Goal: Information Seeking & Learning: Learn about a topic

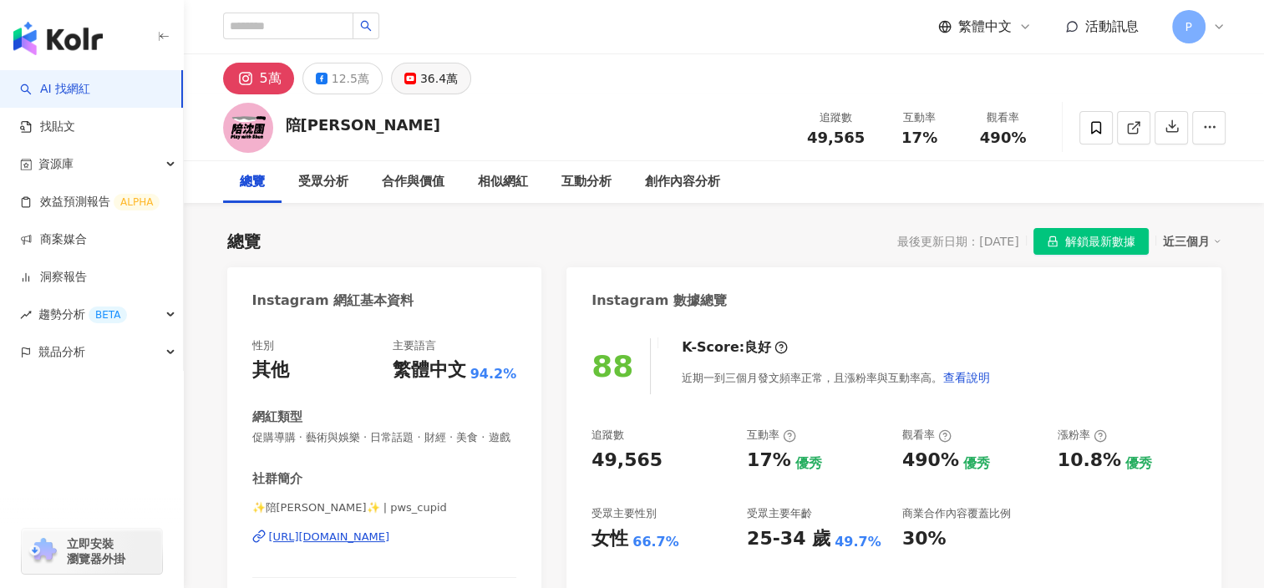
click at [423, 84] on div "36.4萬" at bounding box center [439, 78] width 38 height 23
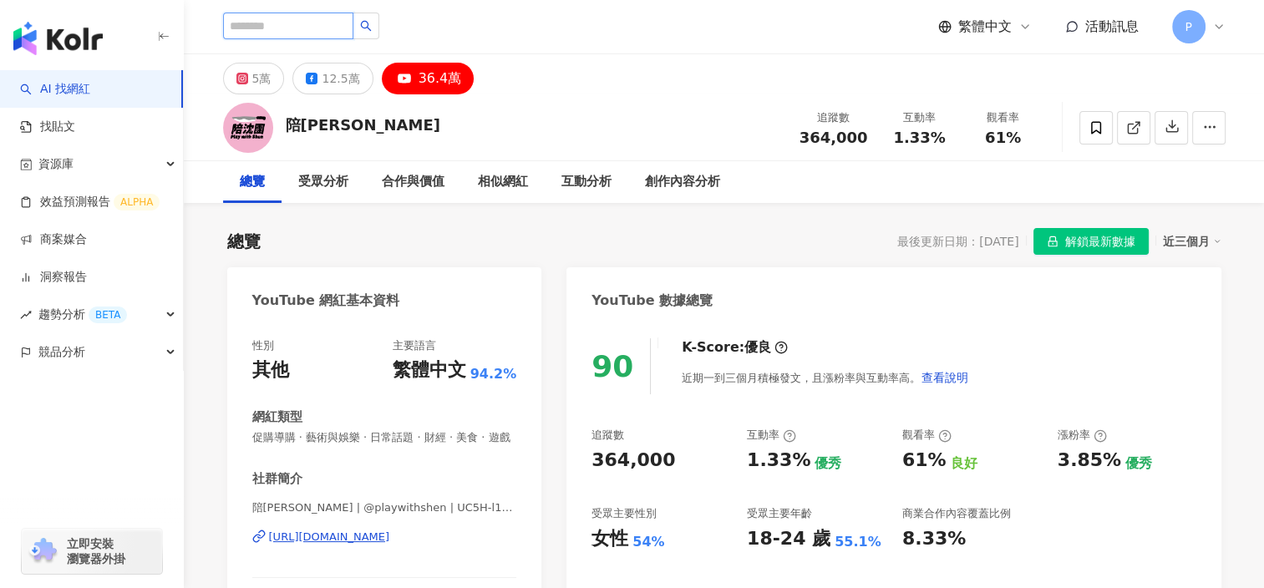
click at [271, 22] on input "search" at bounding box center [288, 26] width 130 height 27
type input "*"
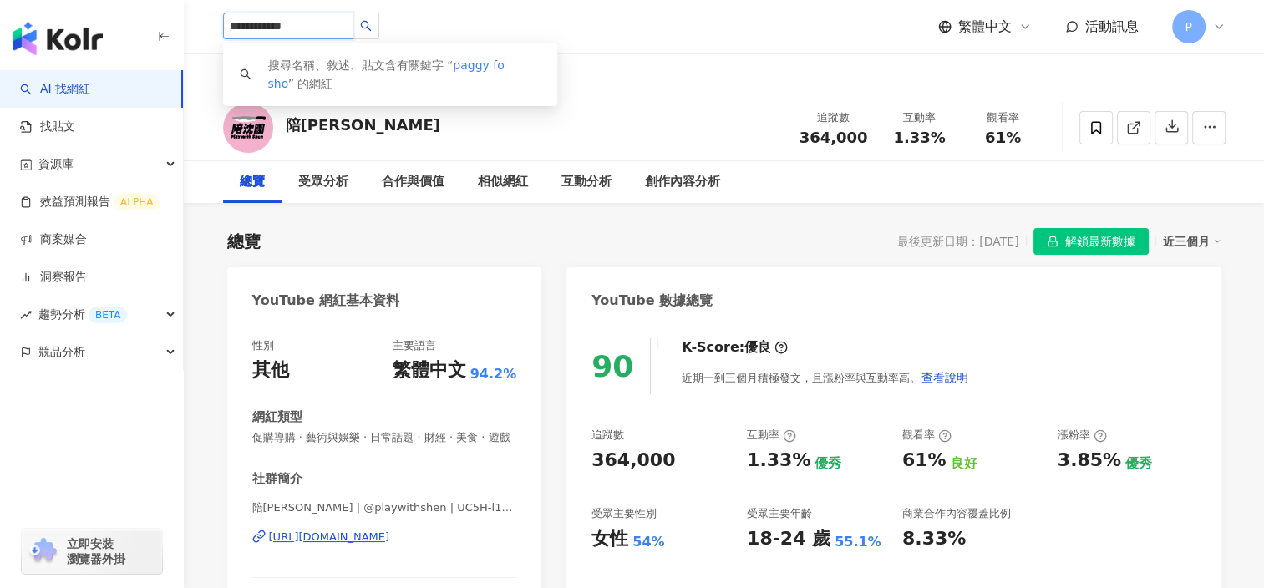
type input "**********"
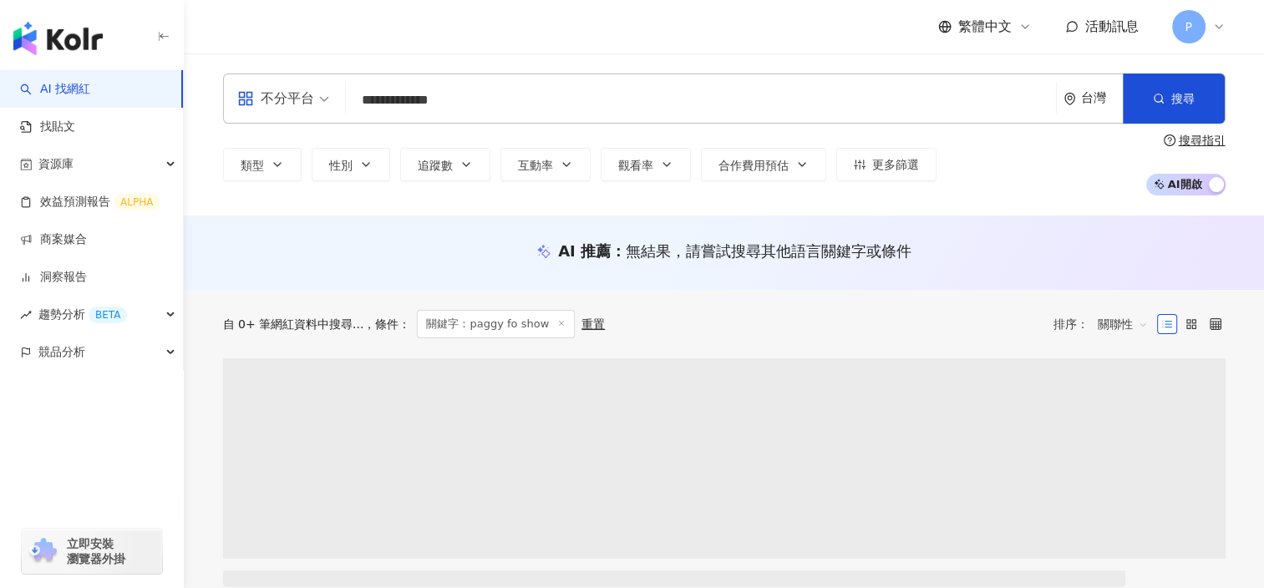
click at [475, 109] on input "**********" at bounding box center [700, 100] width 697 height 32
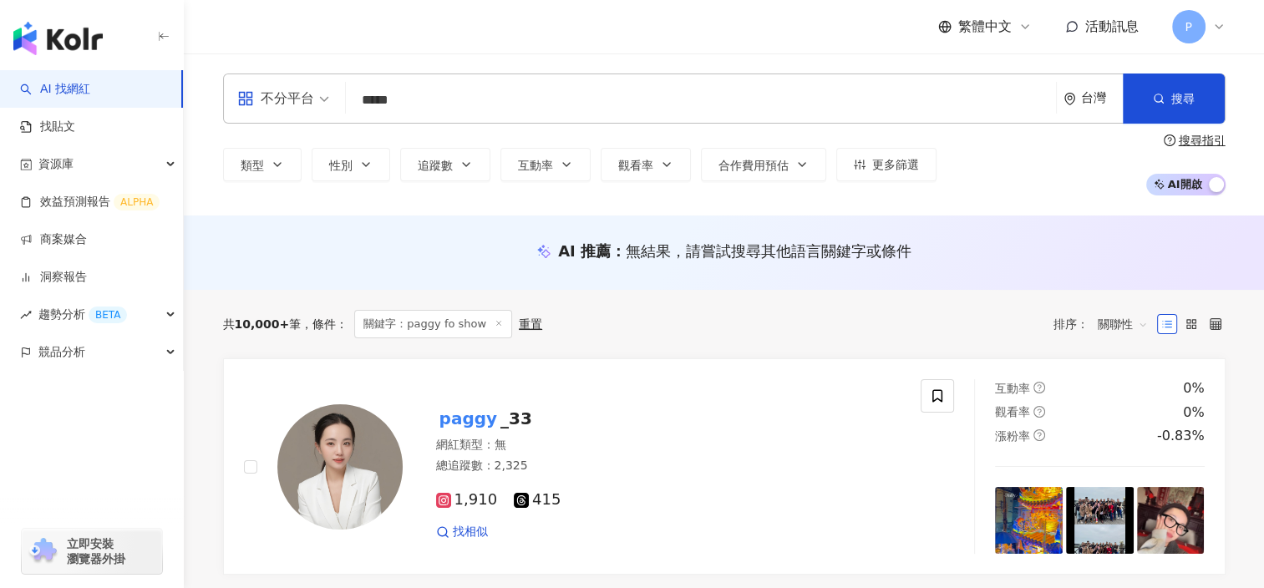
click at [454, 97] on input "*****" at bounding box center [700, 100] width 697 height 32
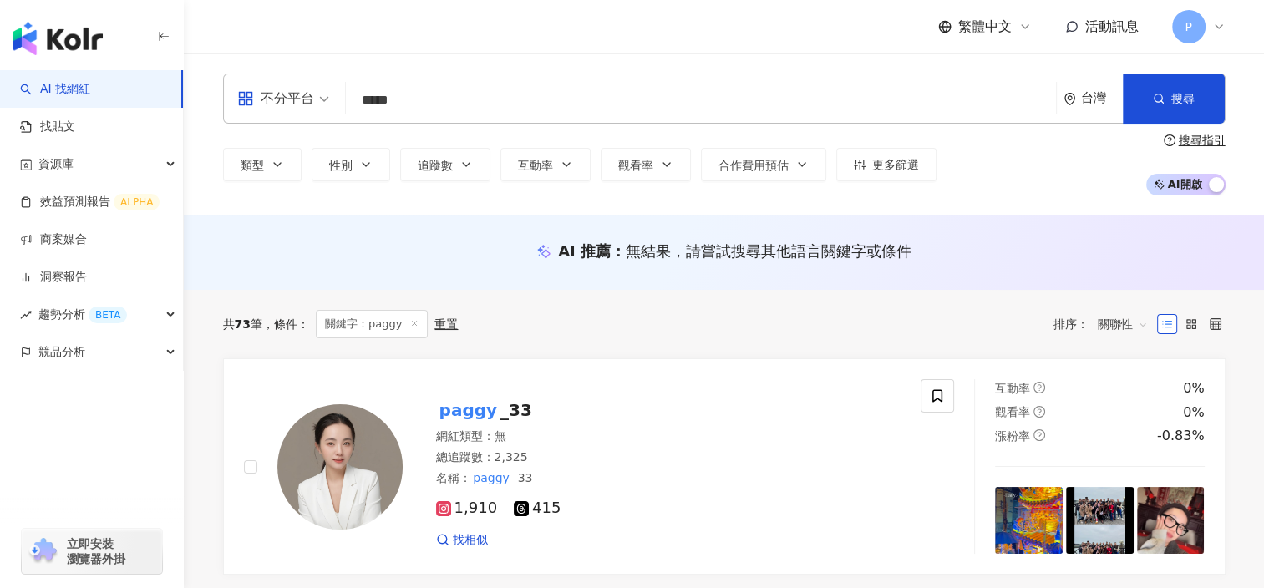
click at [297, 105] on div "不分平台" at bounding box center [275, 98] width 77 height 27
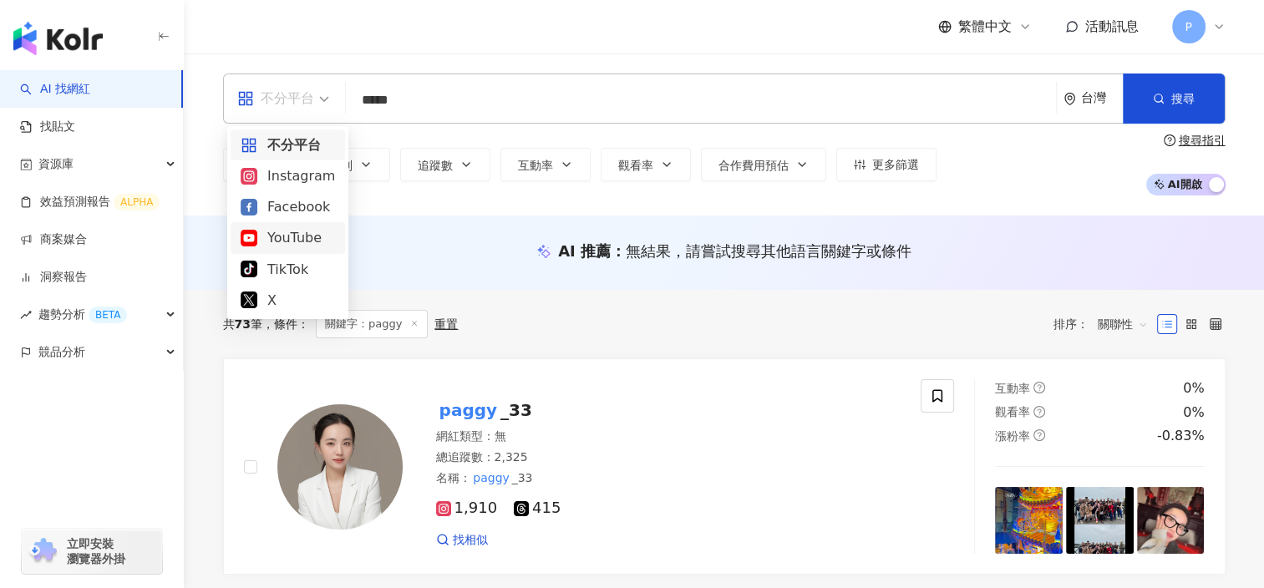
click at [311, 251] on div "YouTube" at bounding box center [288, 237] width 114 height 31
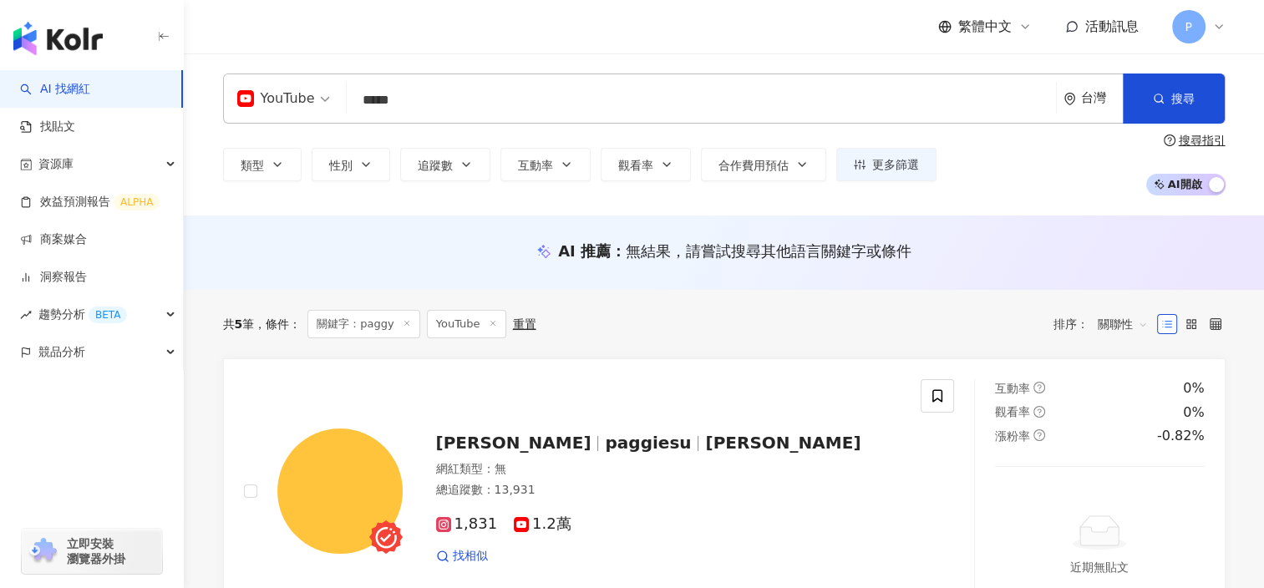
click at [377, 106] on input "*****" at bounding box center [701, 100] width 696 height 32
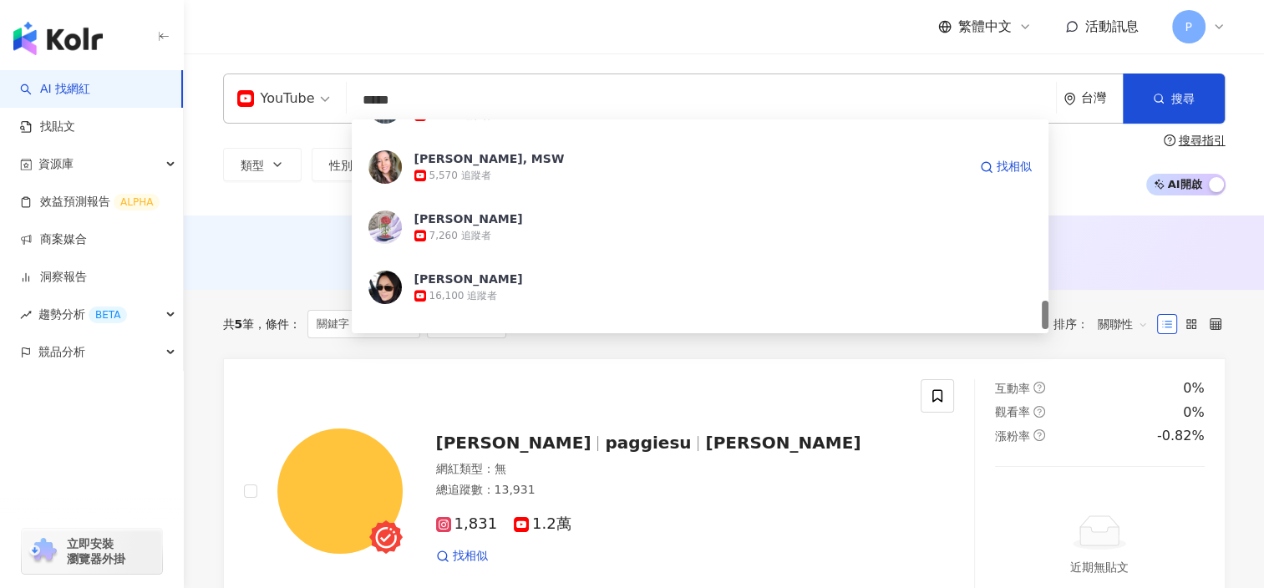
scroll to position [1395, 0]
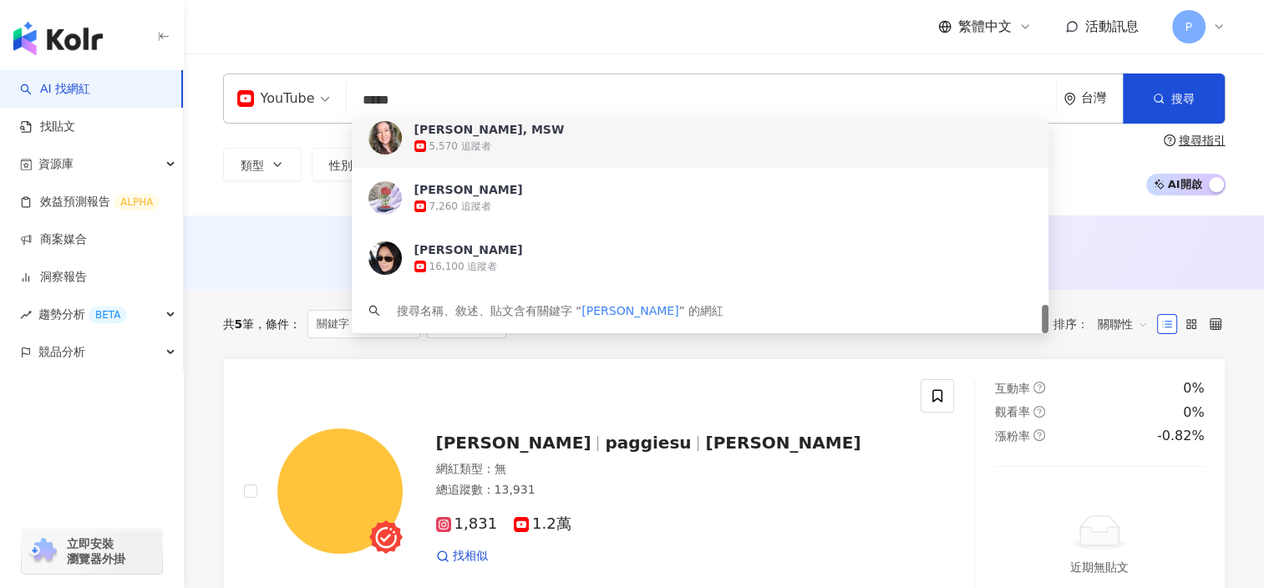
click at [456, 86] on input "*****" at bounding box center [701, 100] width 696 height 32
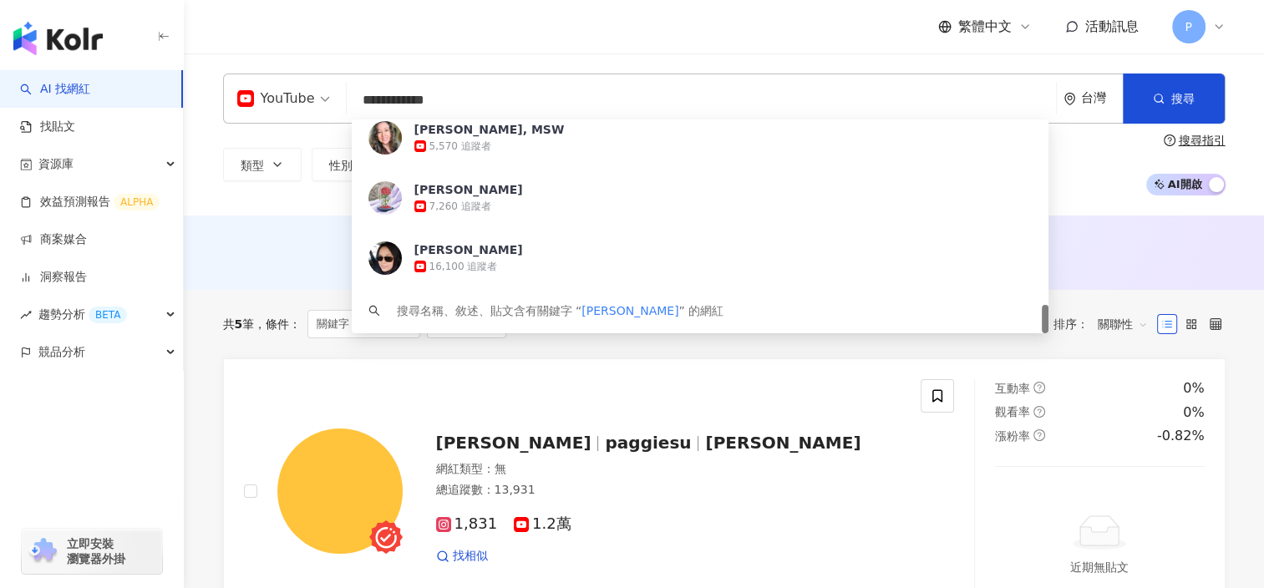
type input "**********"
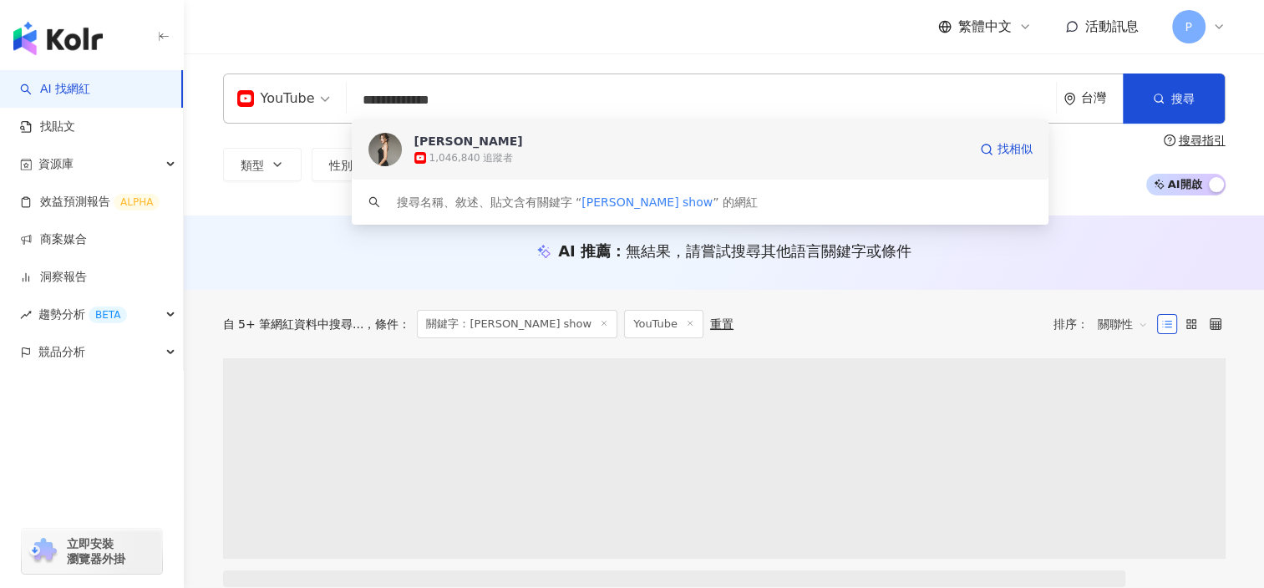
click at [459, 144] on div "Peggy Chen" at bounding box center [691, 141] width 554 height 17
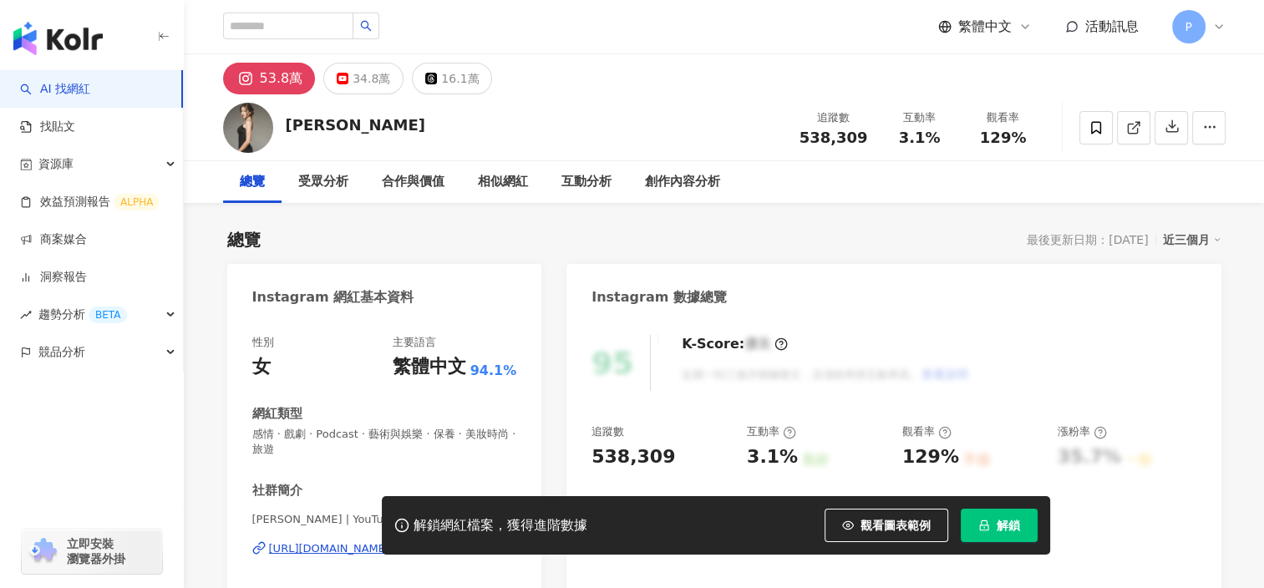
click at [1002, 520] on span "解鎖" at bounding box center [1007, 525] width 23 height 13
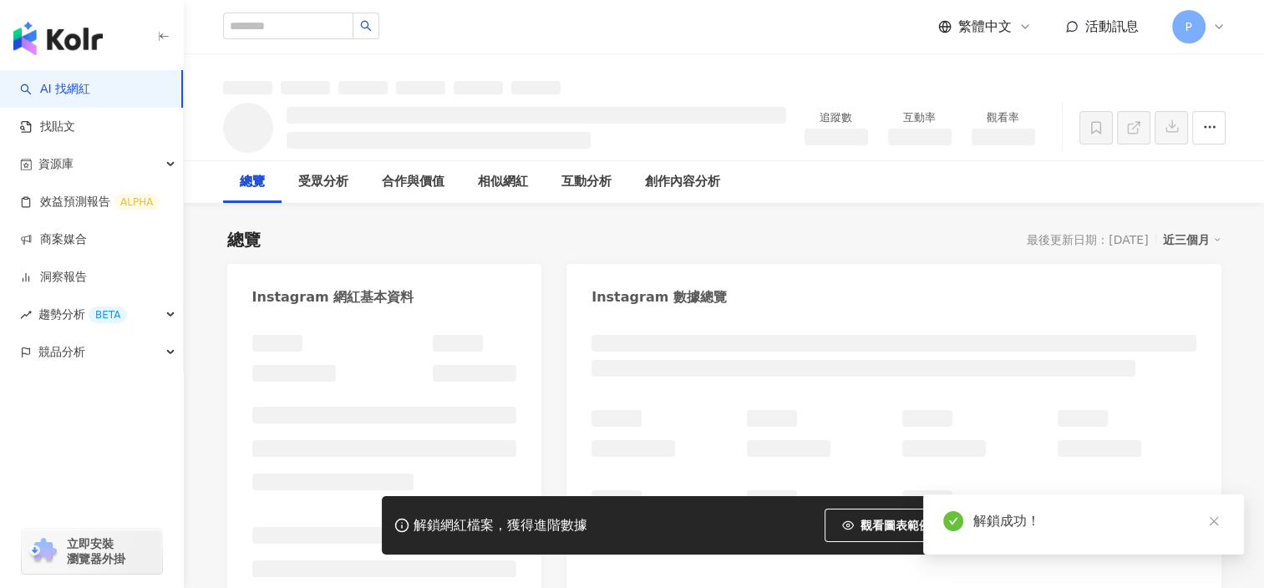
scroll to position [195, 0]
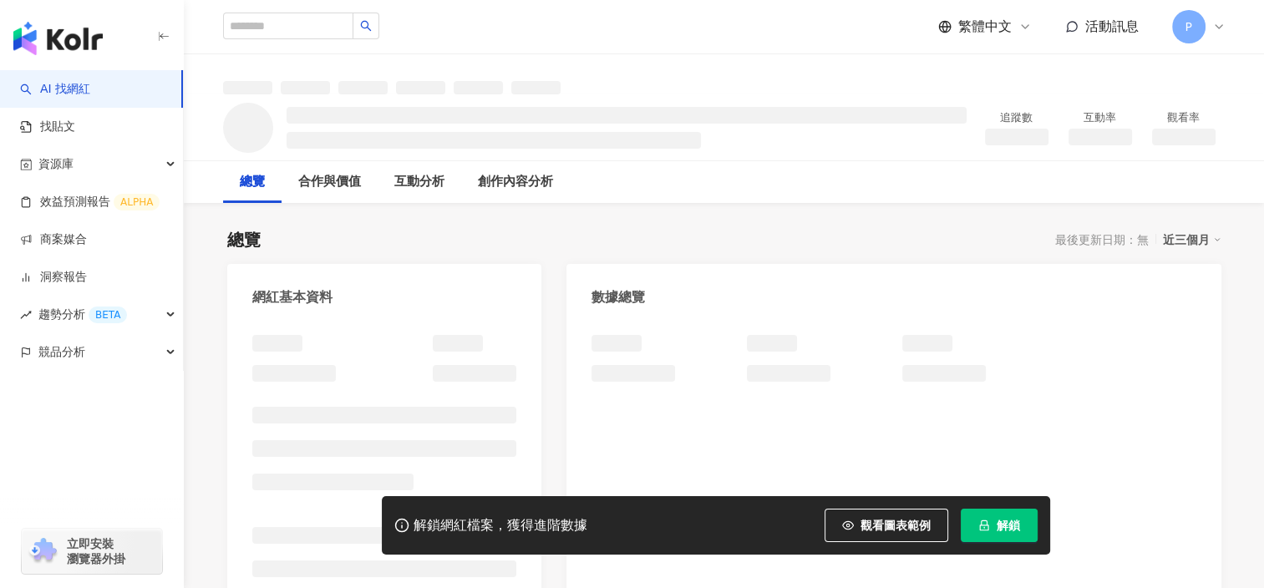
click at [991, 531] on button "解鎖" at bounding box center [998, 525] width 77 height 33
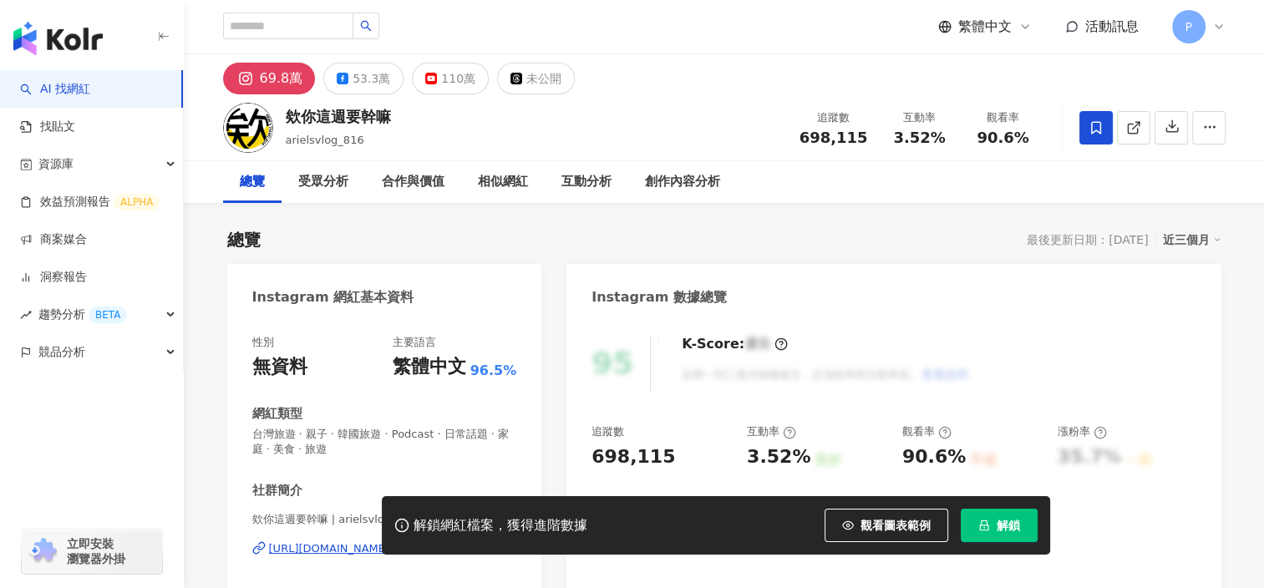
click at [1009, 523] on span "解鎖" at bounding box center [1007, 525] width 23 height 13
click at [1009, 532] on span "解鎖" at bounding box center [1007, 525] width 23 height 13
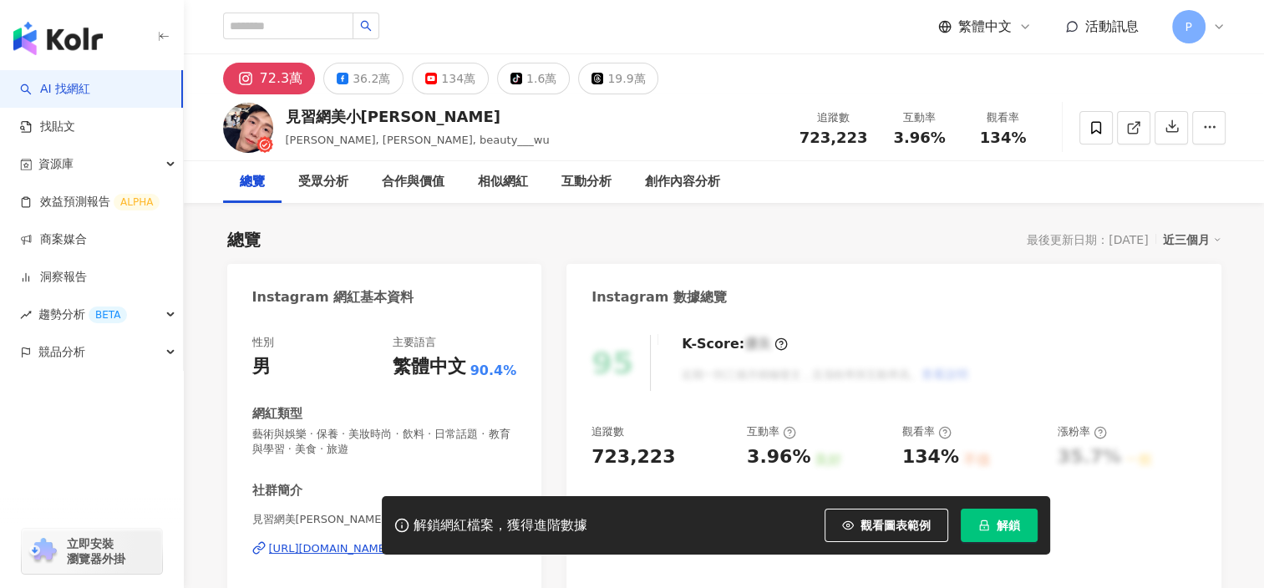
scroll to position [195, 0]
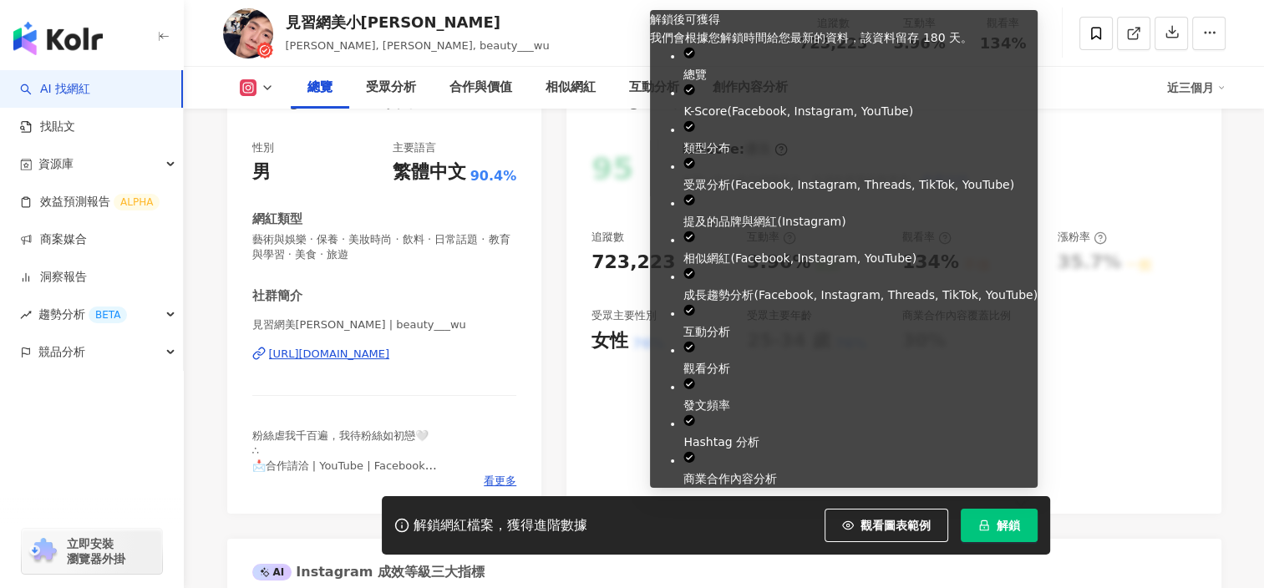
click at [1006, 528] on span "解鎖" at bounding box center [1007, 525] width 23 height 13
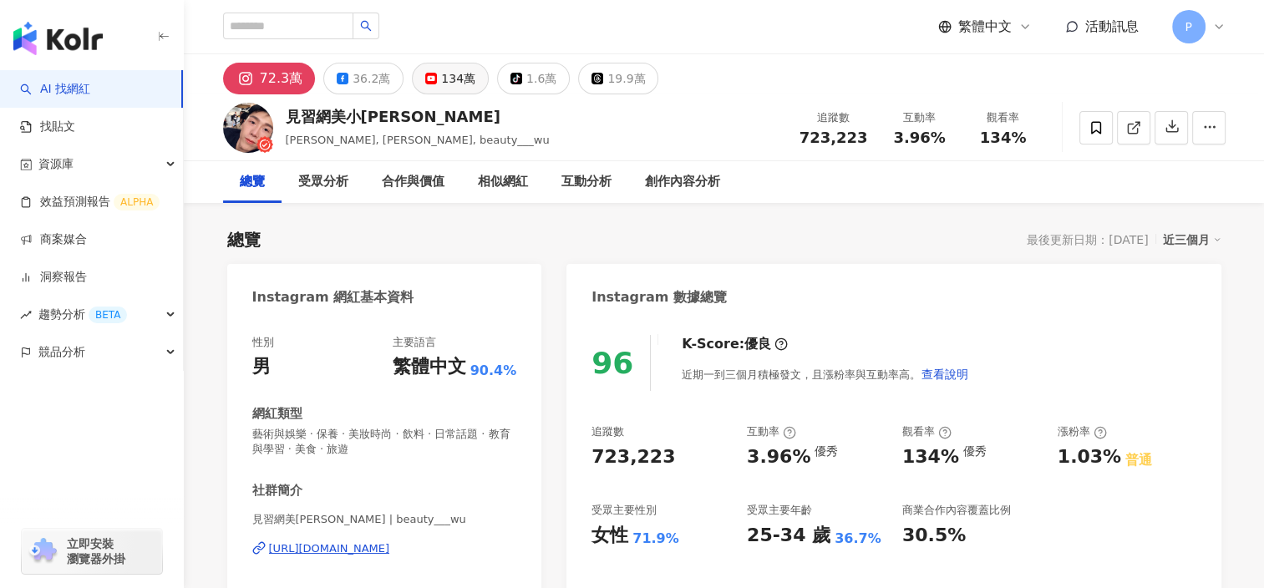
click at [441, 78] on div "134萬" at bounding box center [458, 78] width 34 height 23
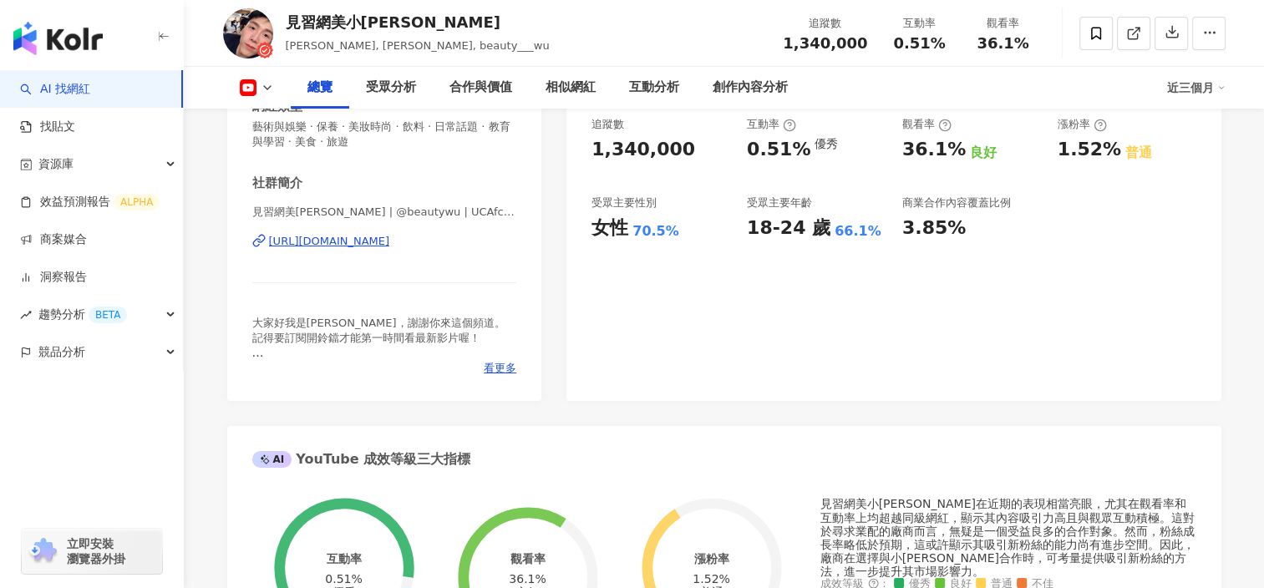
scroll to position [195, 0]
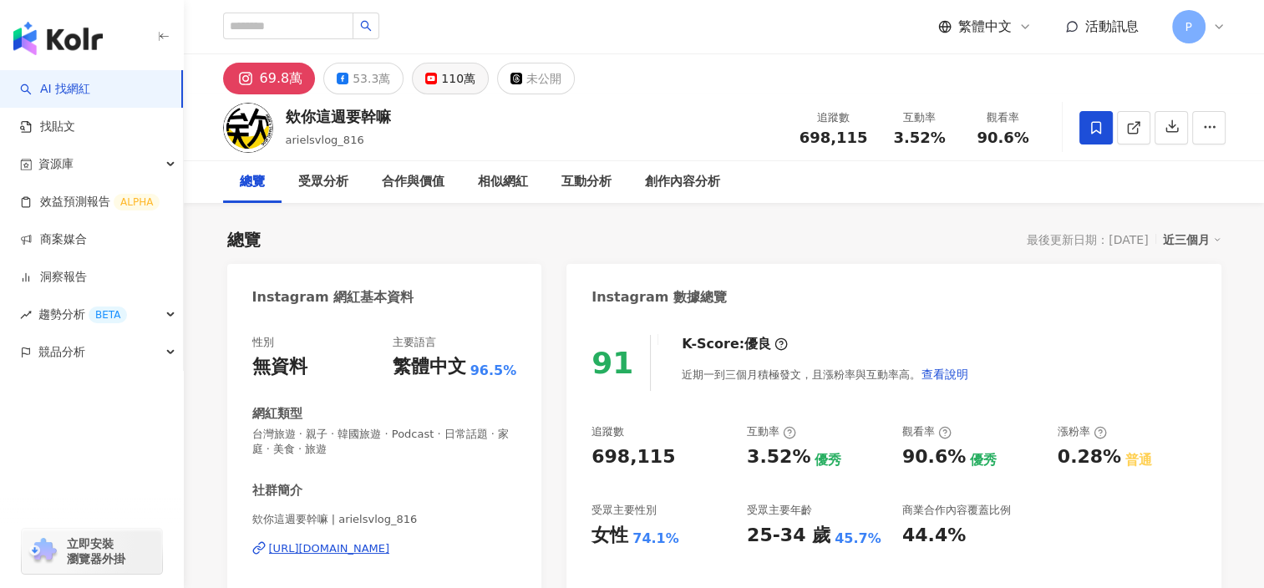
click at [433, 83] on button "110萬" at bounding box center [450, 79] width 77 height 32
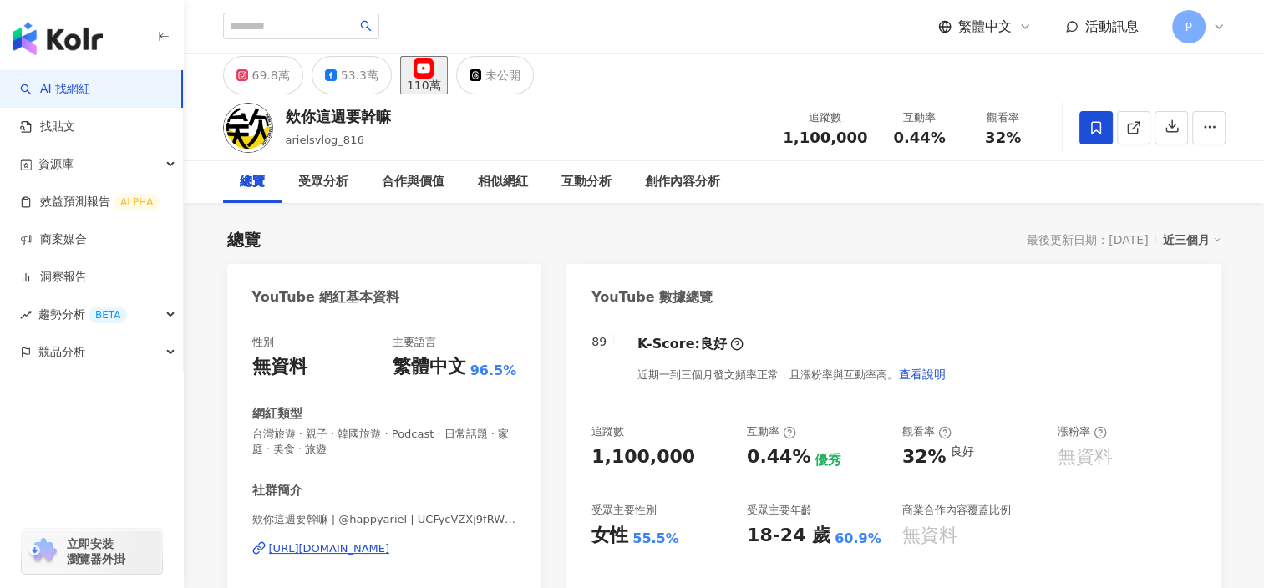
click at [261, 87] on div "69.8萬" at bounding box center [271, 74] width 38 height 23
click at [267, 76] on div "69.8萬" at bounding box center [271, 74] width 38 height 23
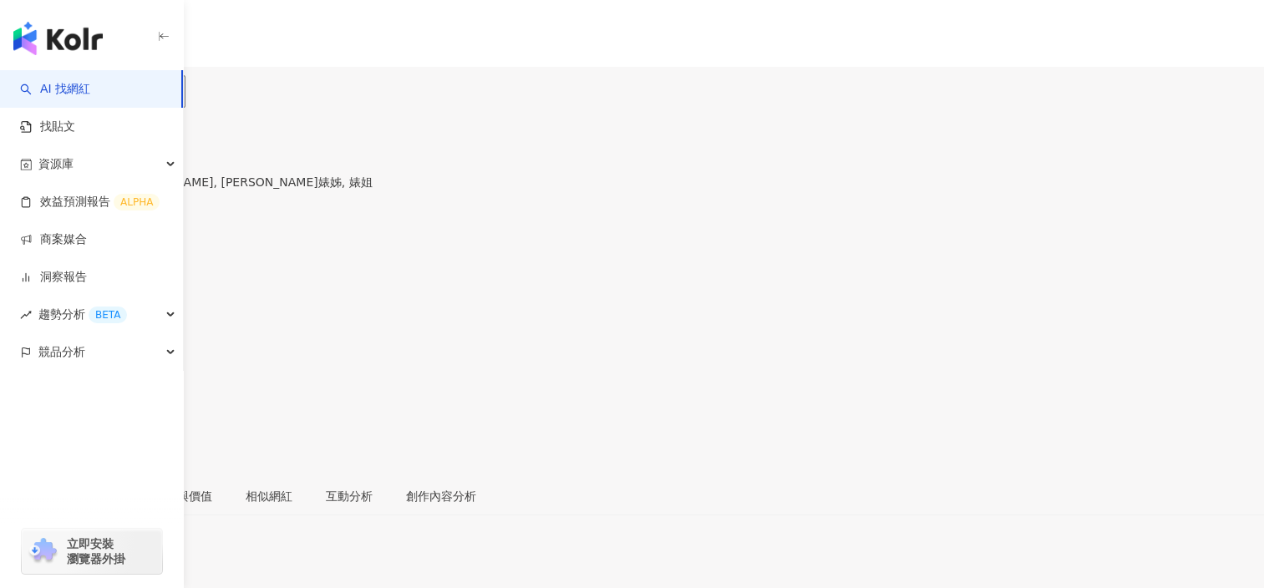
click at [135, 92] on div "43.9萬" at bounding box center [117, 98] width 38 height 13
click at [51, 81] on button "25.7萬" at bounding box center [25, 91] width 51 height 33
click at [135, 92] on div "43.9萬" at bounding box center [117, 98] width 38 height 13
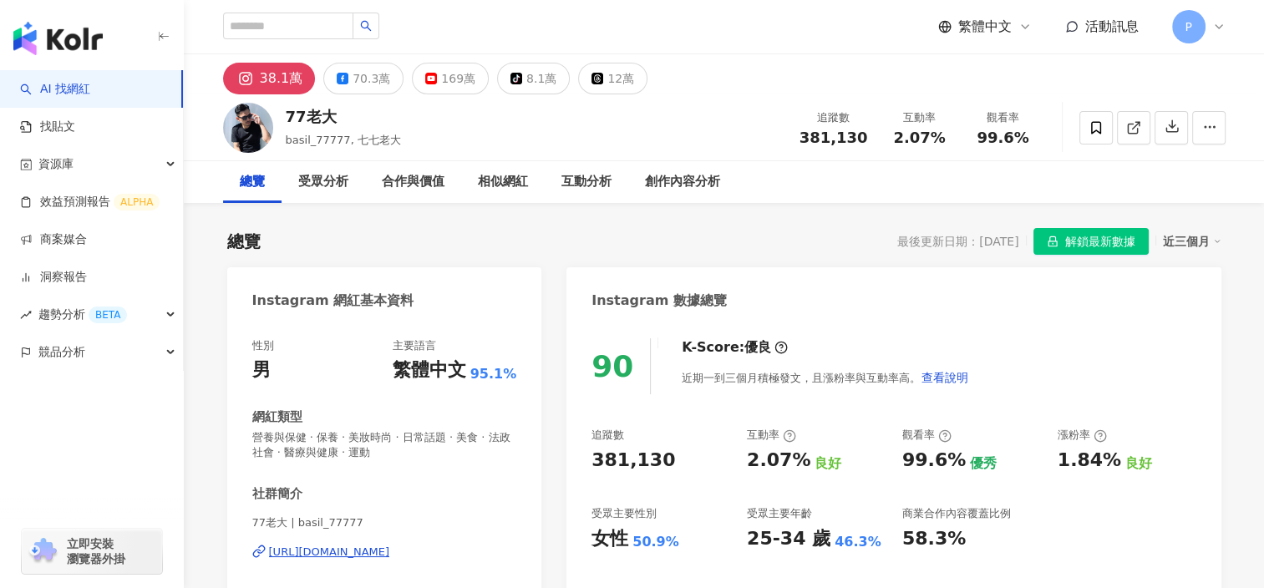
drag, startPoint x: 441, startPoint y: 75, endPoint x: 474, endPoint y: 139, distance: 71.7
click at [441, 75] on div "169萬" at bounding box center [458, 78] width 34 height 23
click at [444, 77] on div "169萬" at bounding box center [458, 78] width 34 height 23
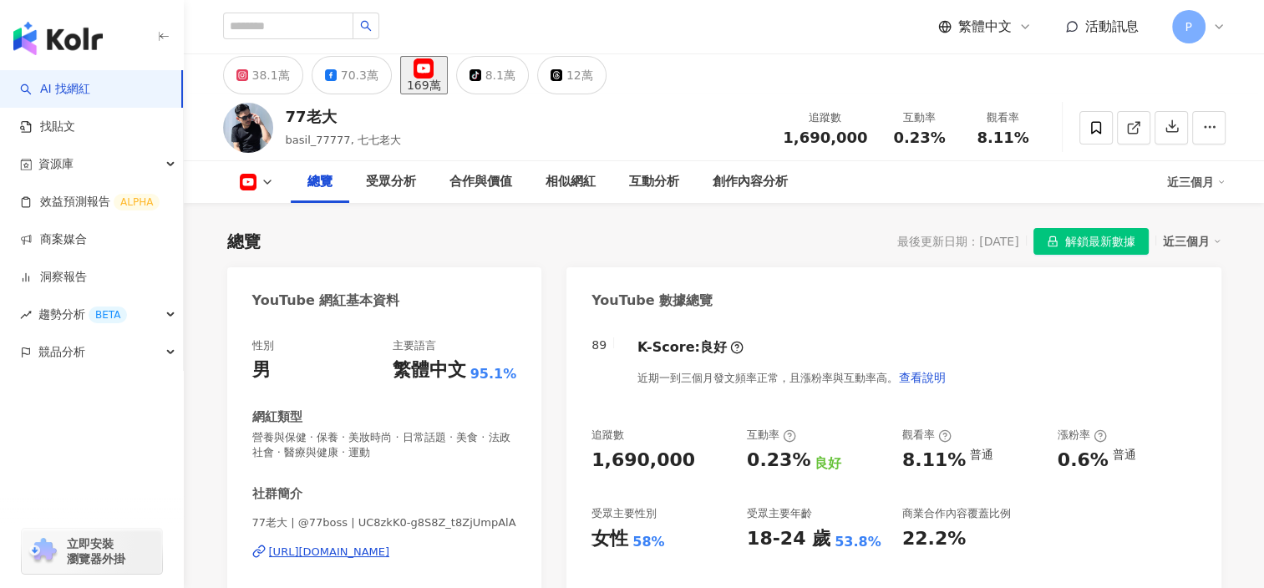
scroll to position [195, 0]
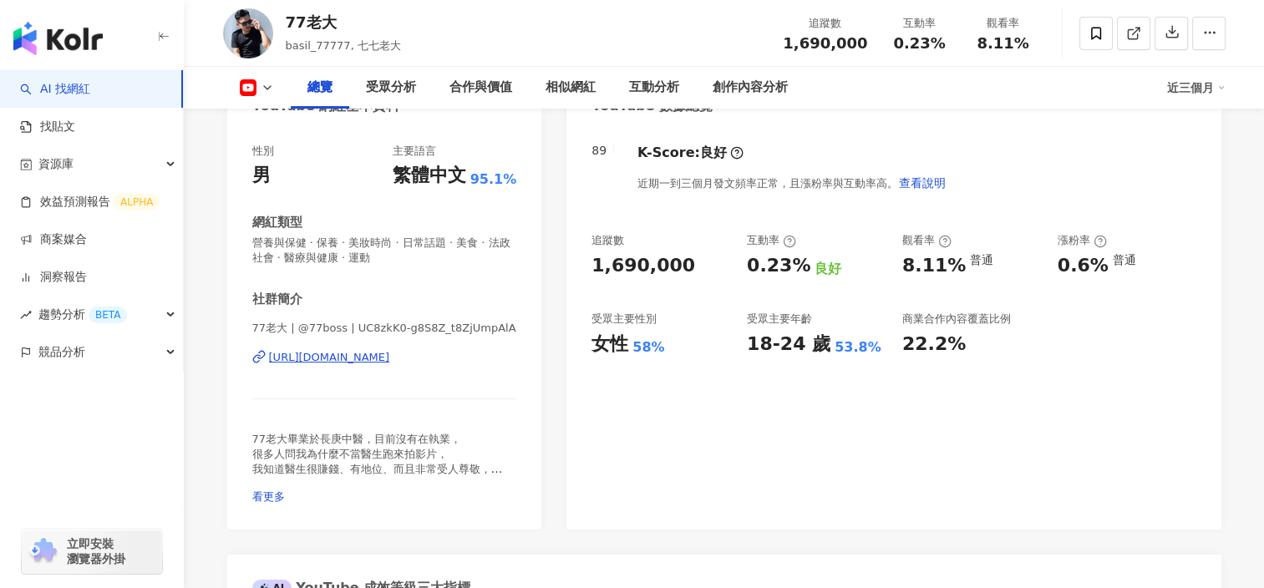
click at [777, 330] on div "受眾主要年齡 18-24 歲 53.8%" at bounding box center [816, 334] width 139 height 45
click at [644, 347] on div "58%" at bounding box center [648, 347] width 32 height 18
click at [601, 346] on div "女性" at bounding box center [609, 345] width 37 height 26
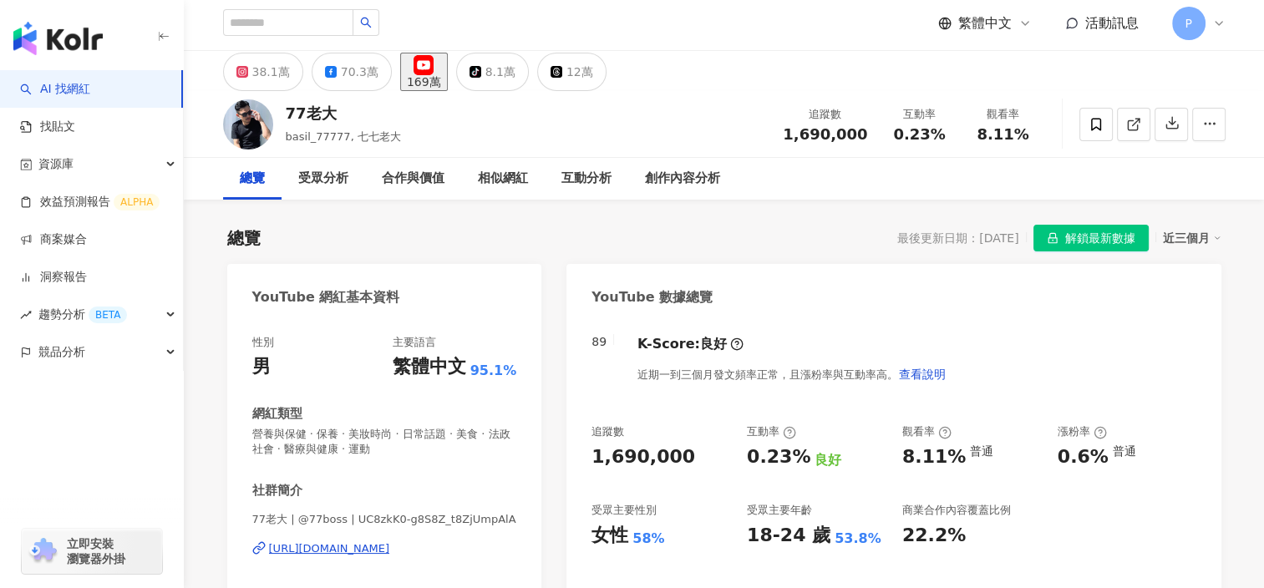
scroll to position [0, 0]
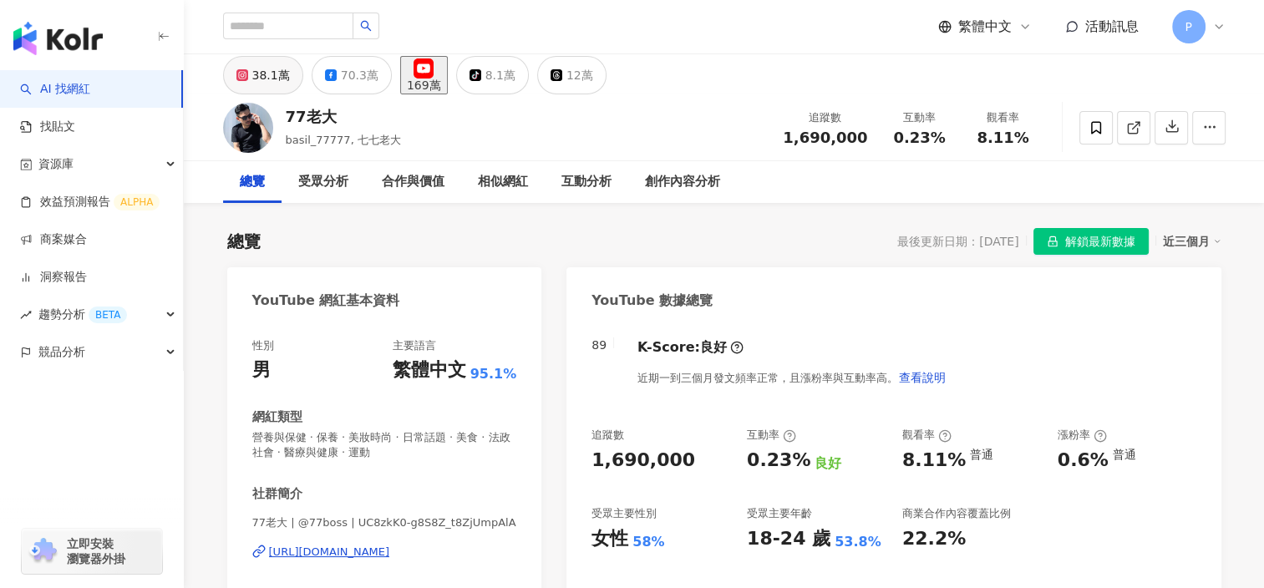
drag, startPoint x: 272, startPoint y: 83, endPoint x: 264, endPoint y: 81, distance: 8.5
click at [265, 82] on div "38.1萬" at bounding box center [271, 74] width 38 height 23
click at [257, 84] on button "38.1萬" at bounding box center [263, 75] width 80 height 38
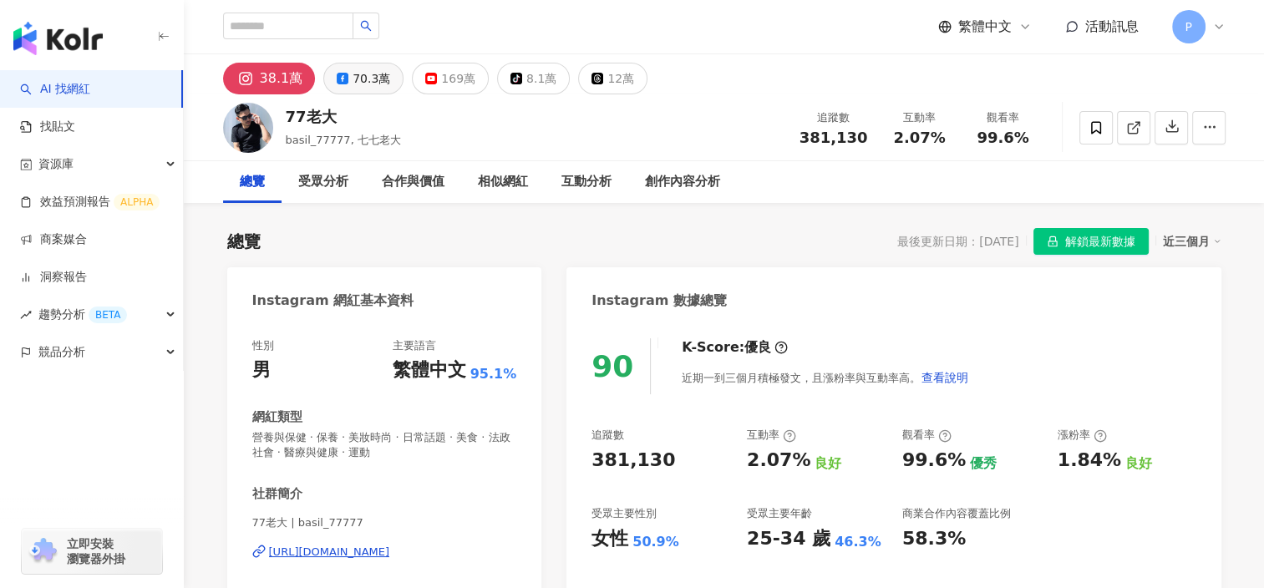
click at [354, 83] on div "70.3萬" at bounding box center [371, 78] width 38 height 23
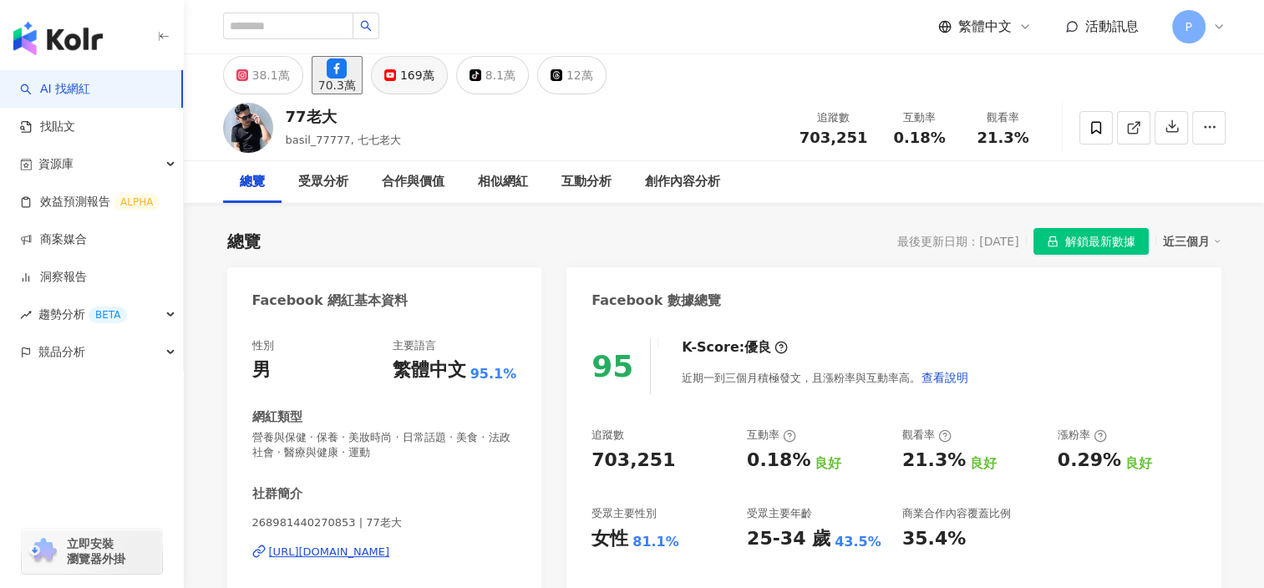
click at [396, 81] on icon at bounding box center [390, 75] width 12 height 12
click at [432, 79] on button "169萬" at bounding box center [409, 75] width 77 height 38
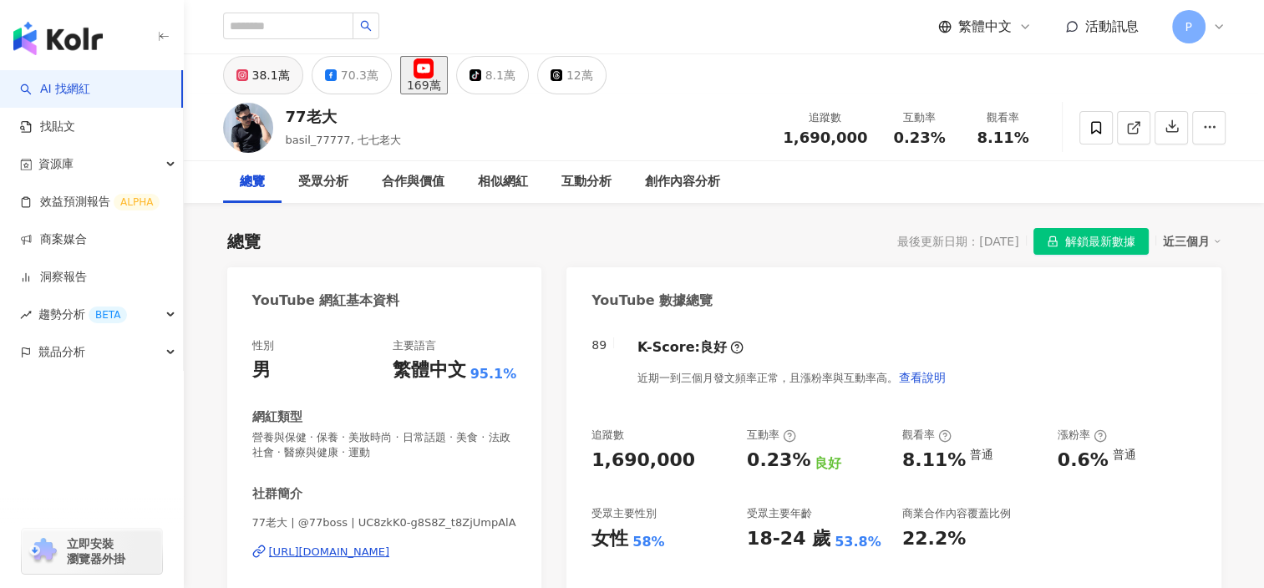
click at [247, 81] on icon at bounding box center [242, 75] width 12 height 12
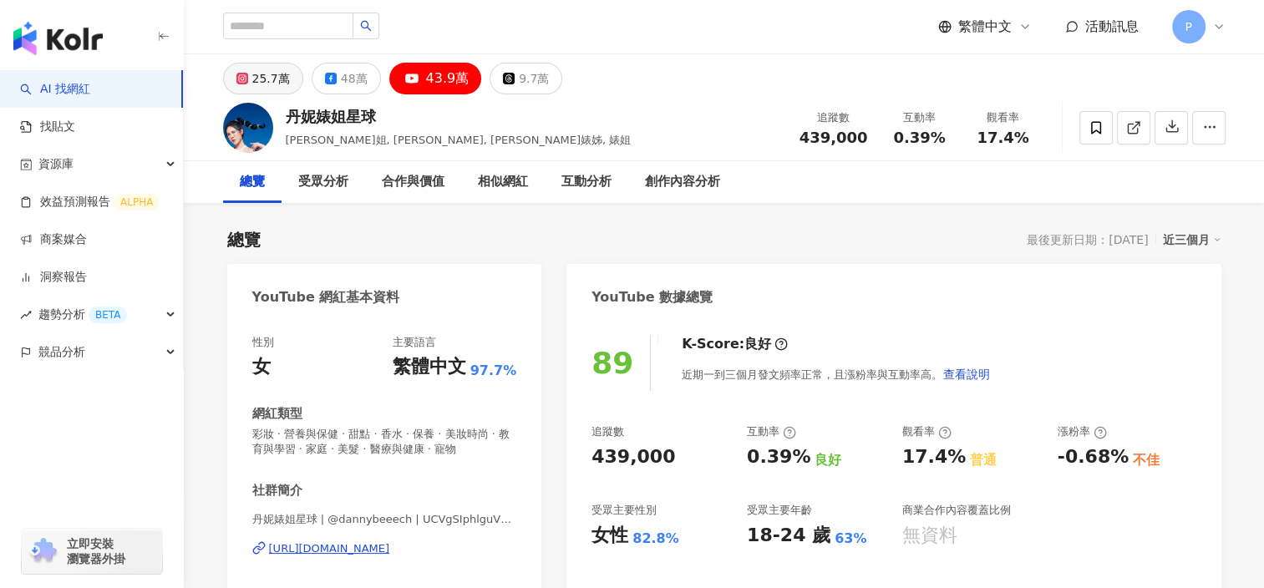
click at [267, 79] on div "25.7萬" at bounding box center [271, 78] width 38 height 23
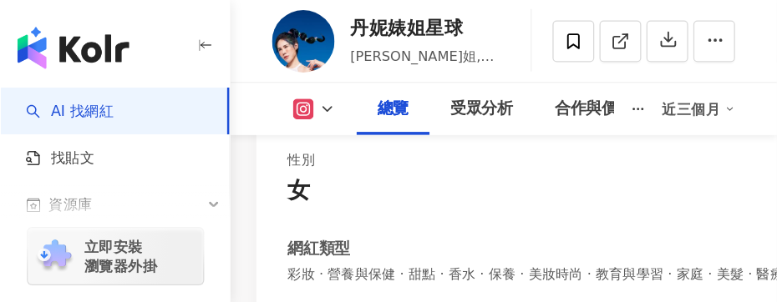
scroll to position [34, 0]
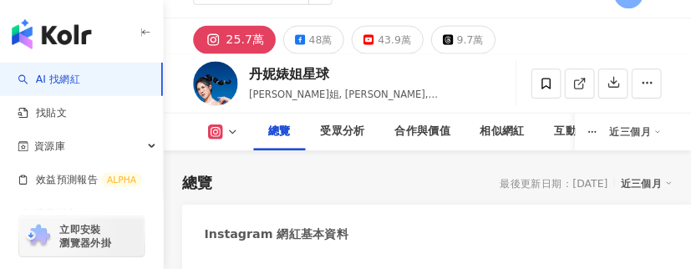
scroll to position [327, 0]
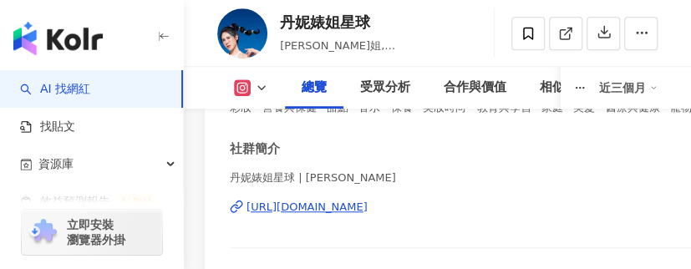
click at [587, 161] on div "社群簡介 丹妮婊姐星球 | dannybeeech https://www.instagram.com/dannybeeech/ podcast: 婊姐必請 …" at bounding box center [493, 240] width 526 height 201
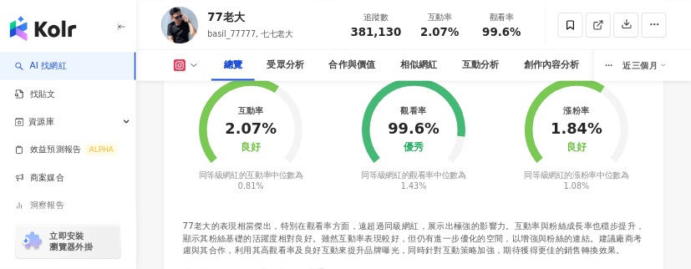
scroll to position [741, 0]
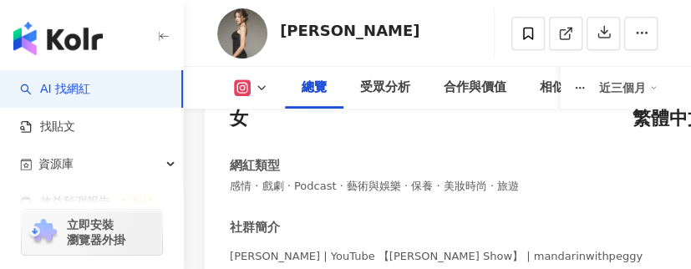
scroll to position [726, 0]
